Goal: Information Seeking & Learning: Learn about a topic

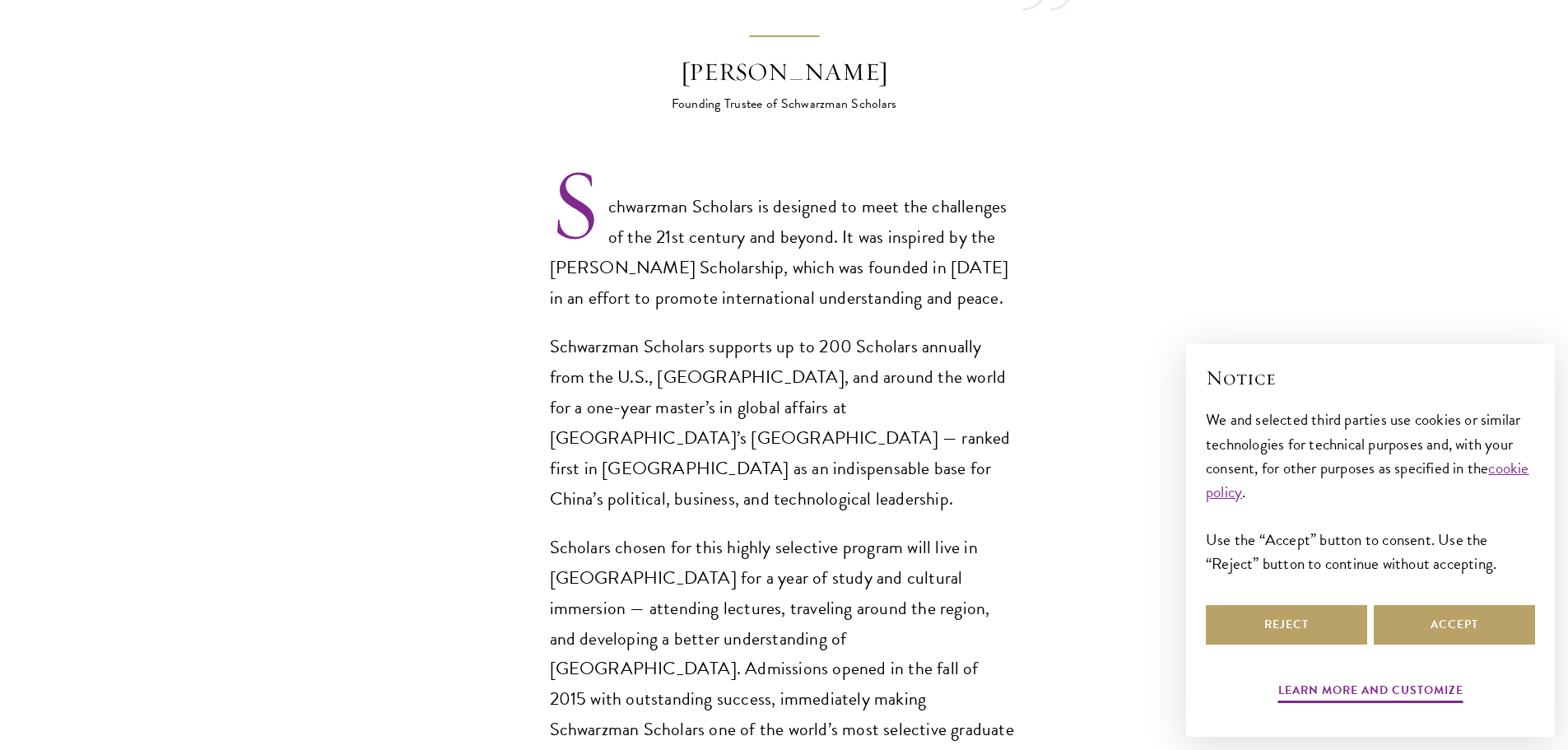
scroll to position [1152, 0]
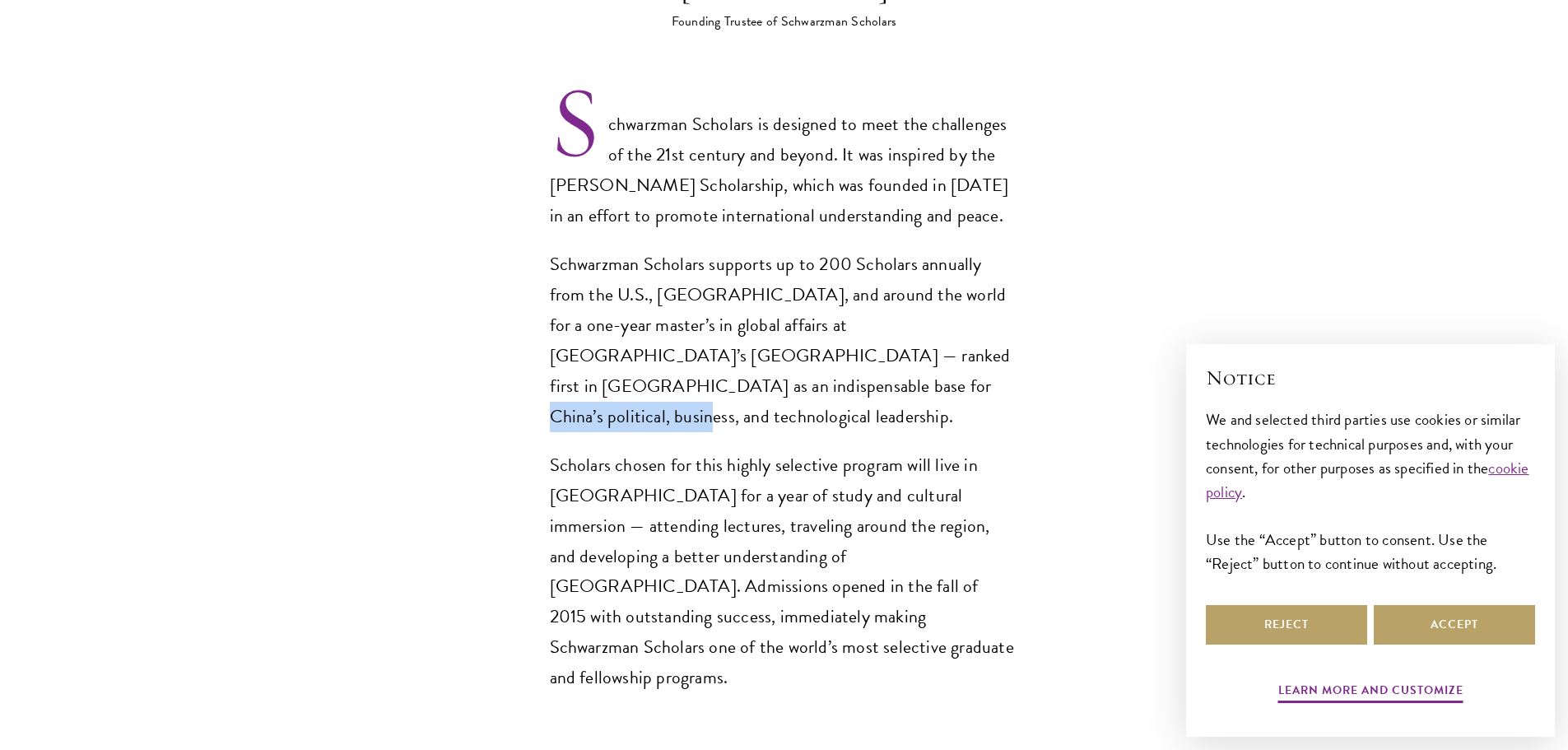
drag, startPoint x: 548, startPoint y: 351, endPoint x: 720, endPoint y: 360, distance: 172.2
click at [720, 360] on section "Opportunity in [GEOGRAPHIC_DATA] Gain firsthand experience in [GEOGRAPHIC_DATA]…" at bounding box center [784, 506] width 1568 height 2141
copy p "technological leadership"
click at [787, 371] on div "Schwarzman Scholars is designed to meet the challenges of the 21st century and …" at bounding box center [784, 401] width 469 height 584
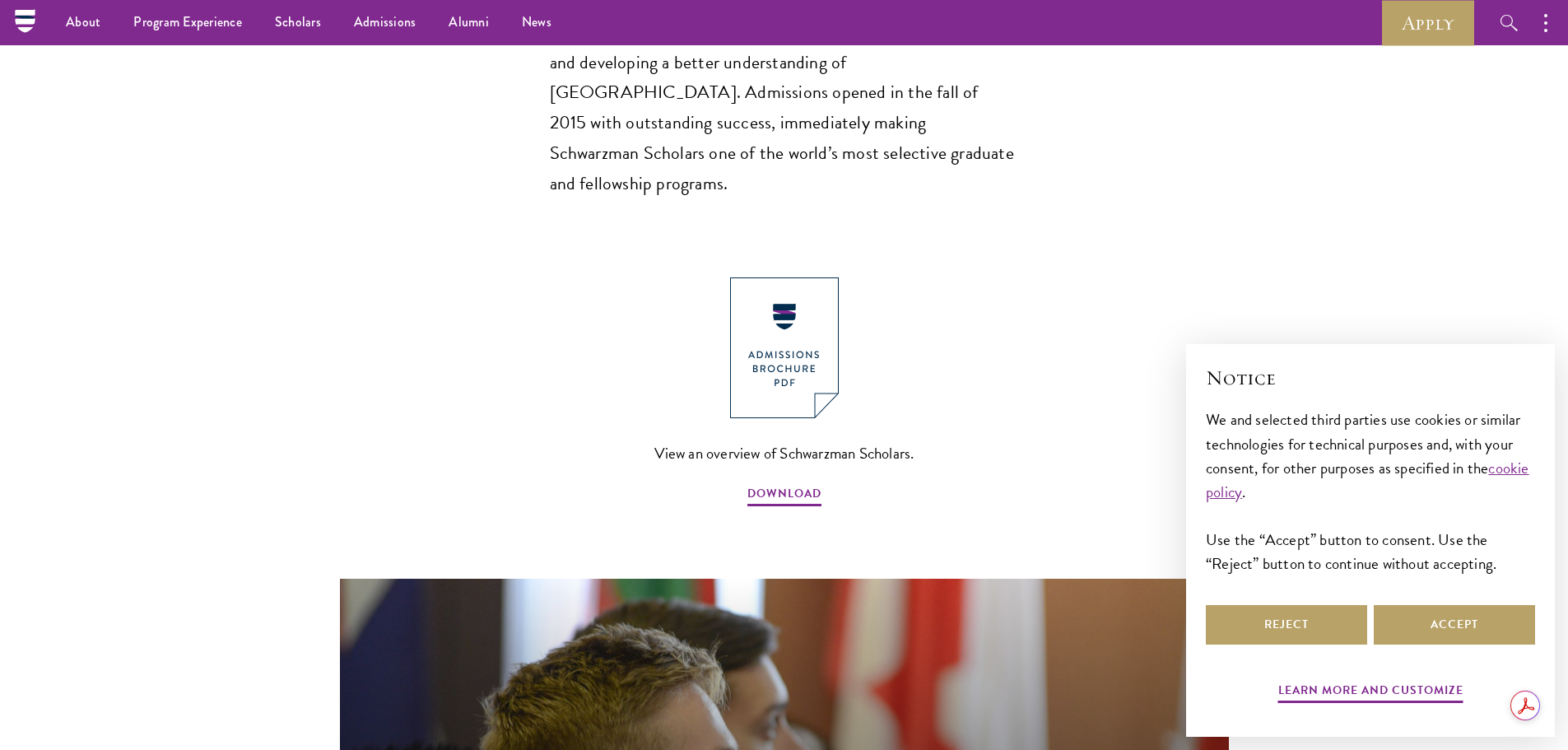
scroll to position [1564, 0]
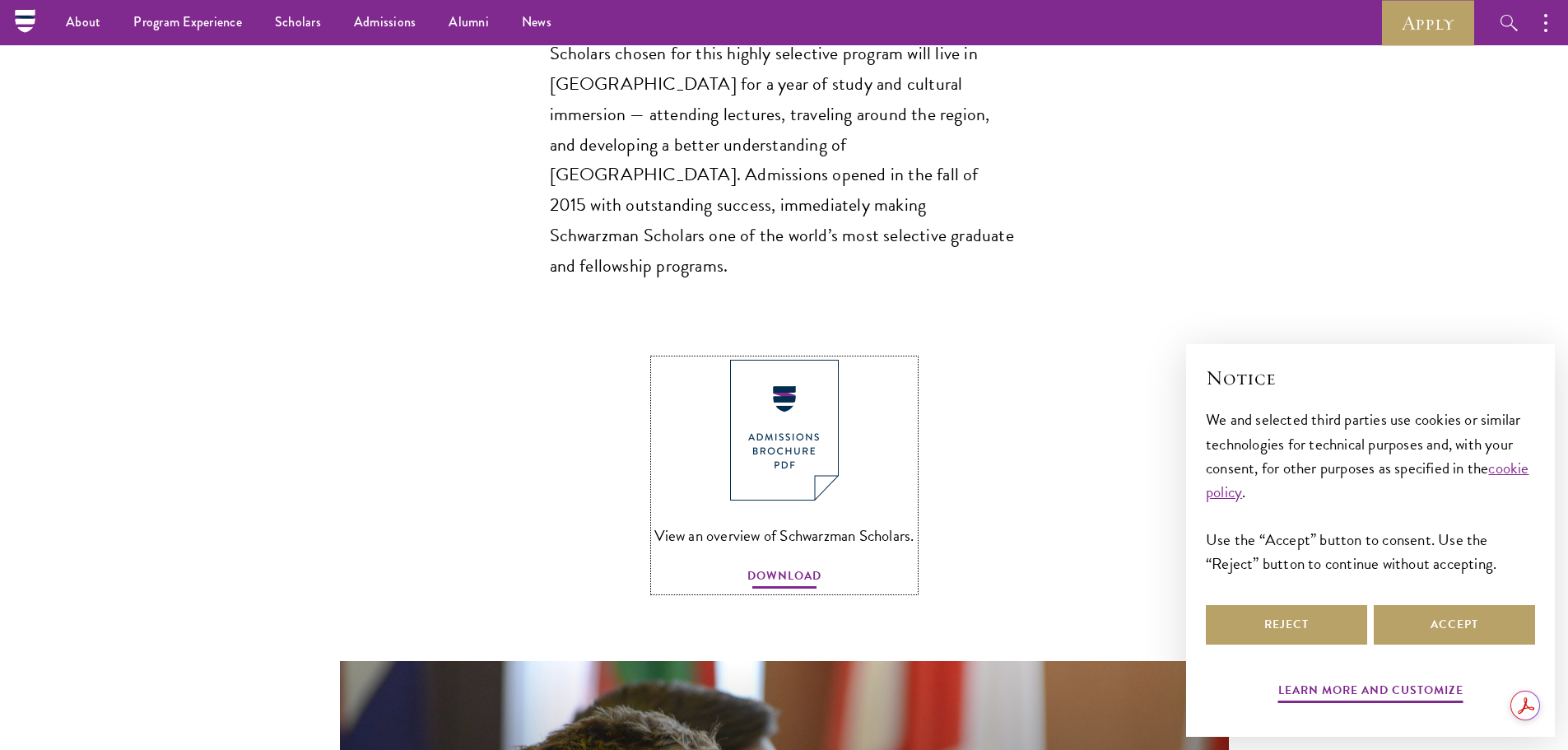
click at [801, 566] on span "DOWNLOAD" at bounding box center [784, 578] width 74 height 26
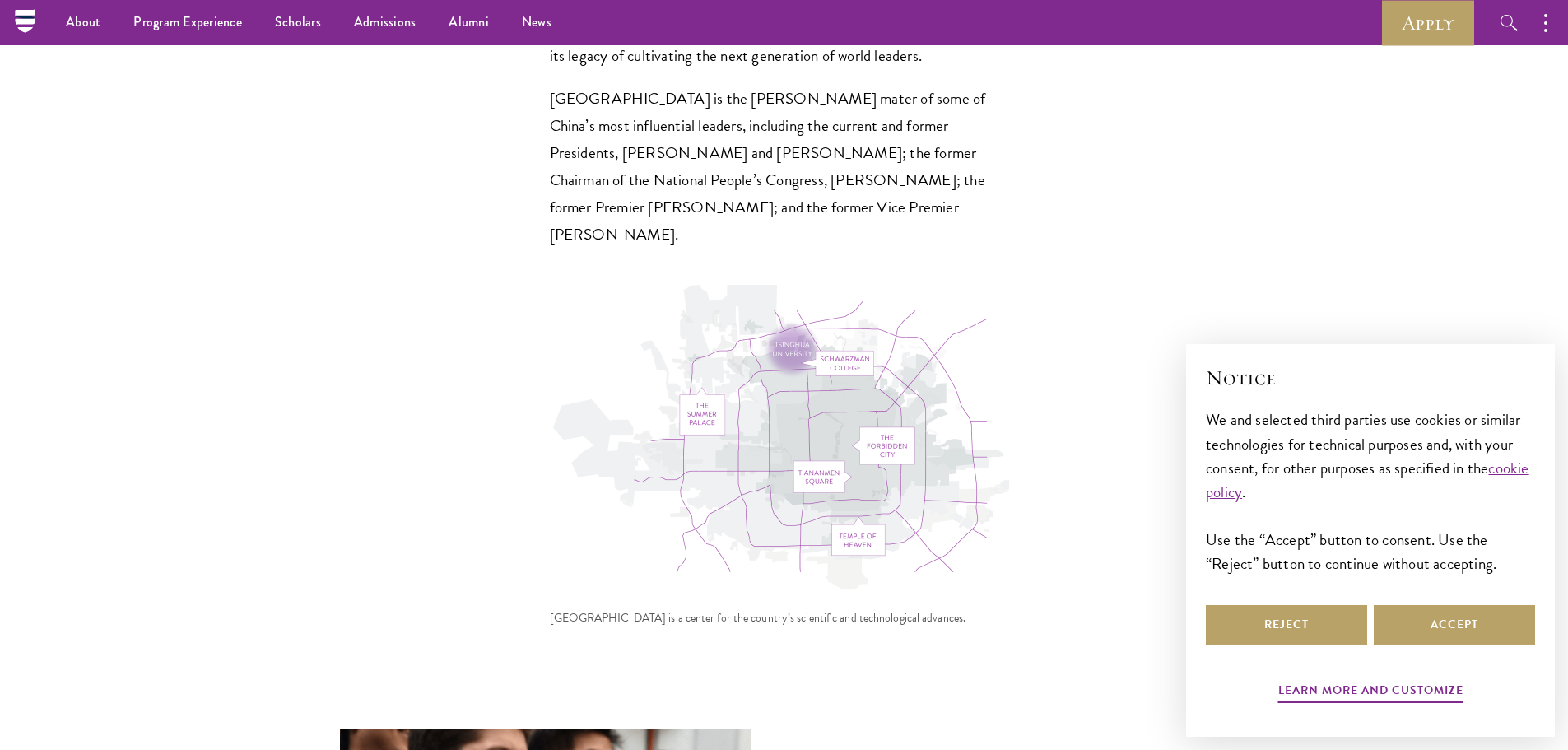
scroll to position [4586, 0]
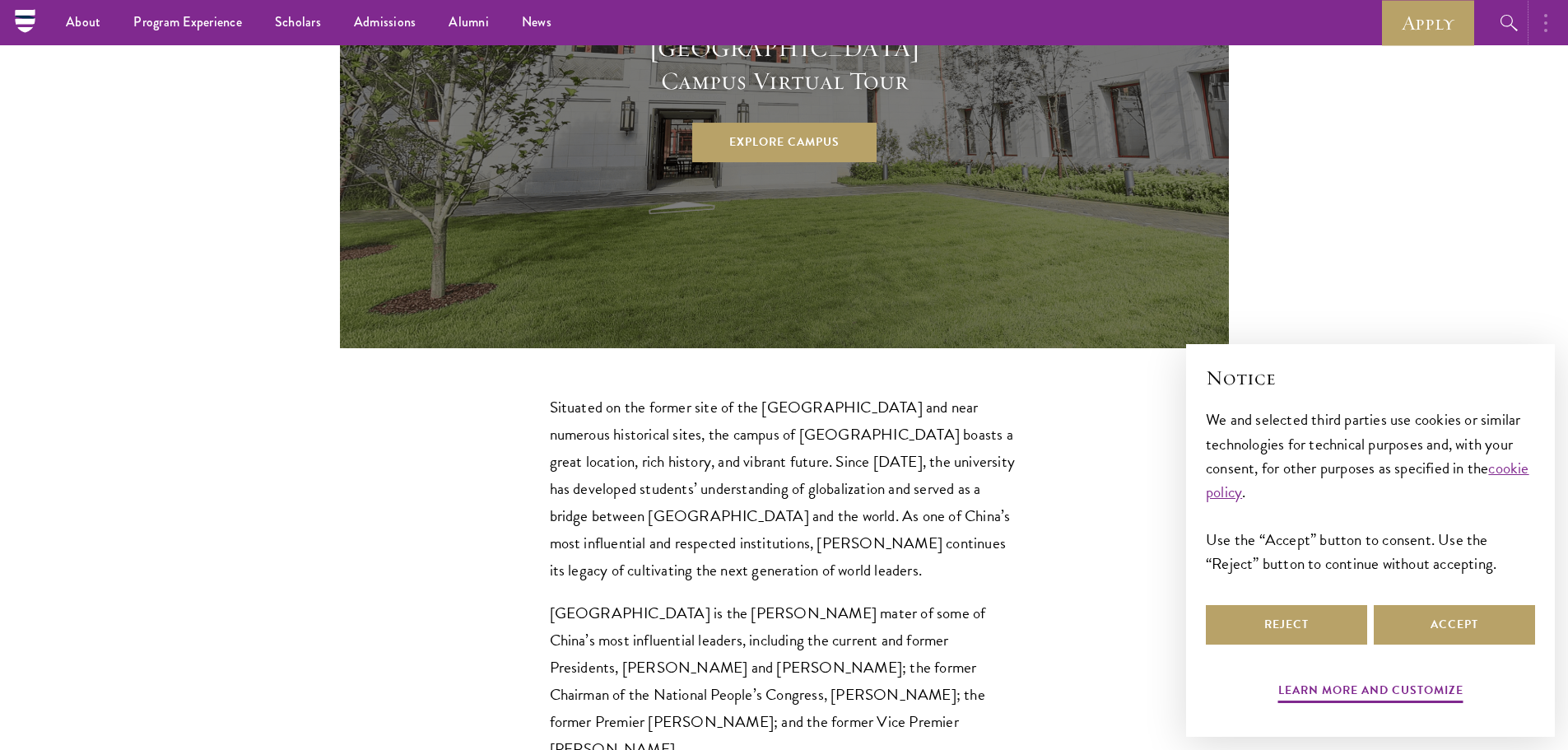
click at [1534, 22] on button "button" at bounding box center [1549, 22] width 36 height 45
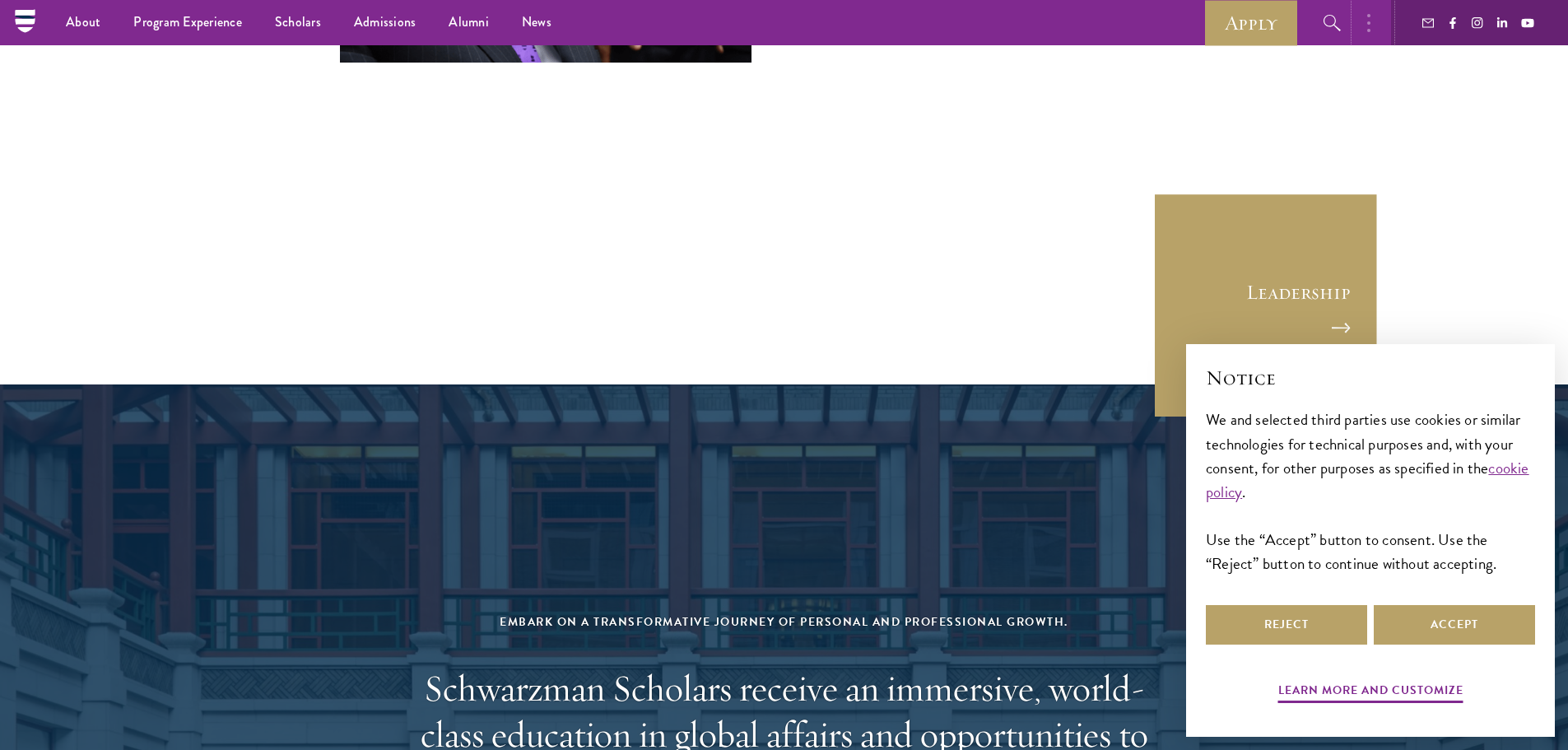
scroll to position [5657, 0]
